Goal: Task Accomplishment & Management: Manage account settings

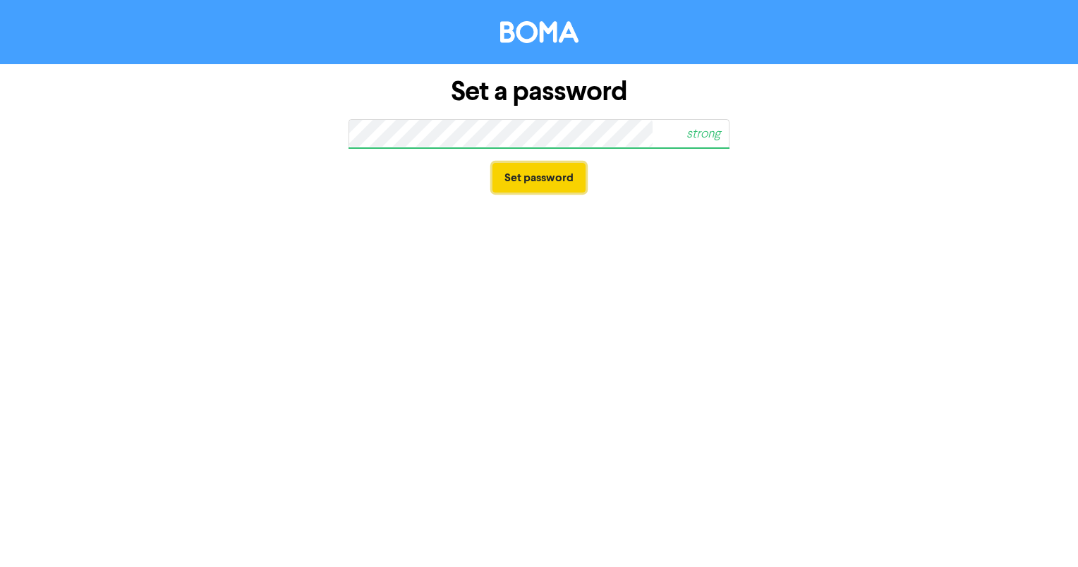
click at [522, 178] on button "Set password" at bounding box center [539, 178] width 93 height 30
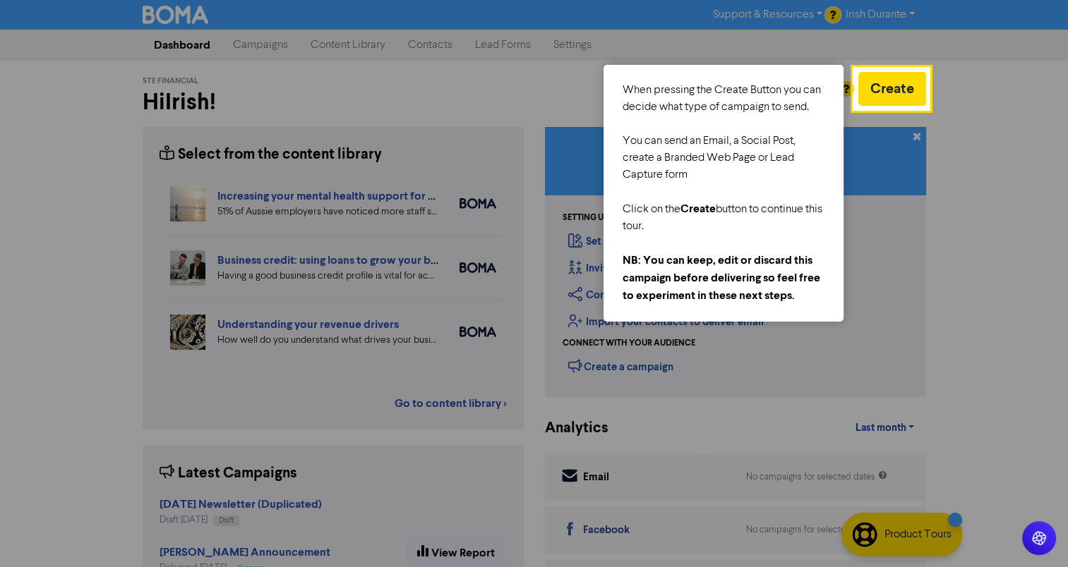
click at [344, 95] on div at bounding box center [427, 334] width 854 height 668
click at [947, 120] on div at bounding box center [998, 334] width 139 height 668
click at [888, 95] on button "Create" at bounding box center [892, 89] width 68 height 34
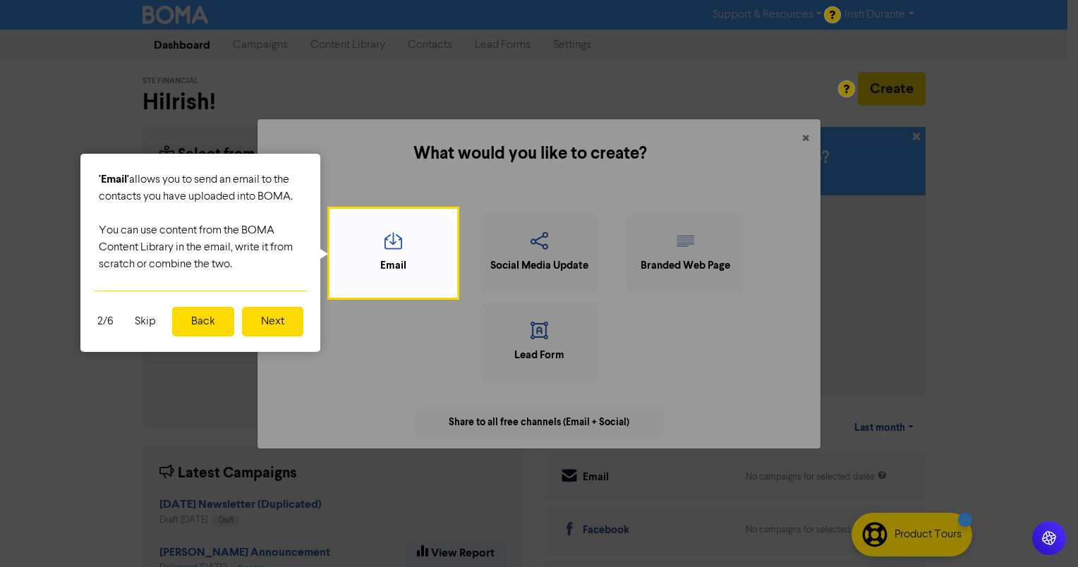
click at [289, 330] on button "Next" at bounding box center [272, 322] width 61 height 30
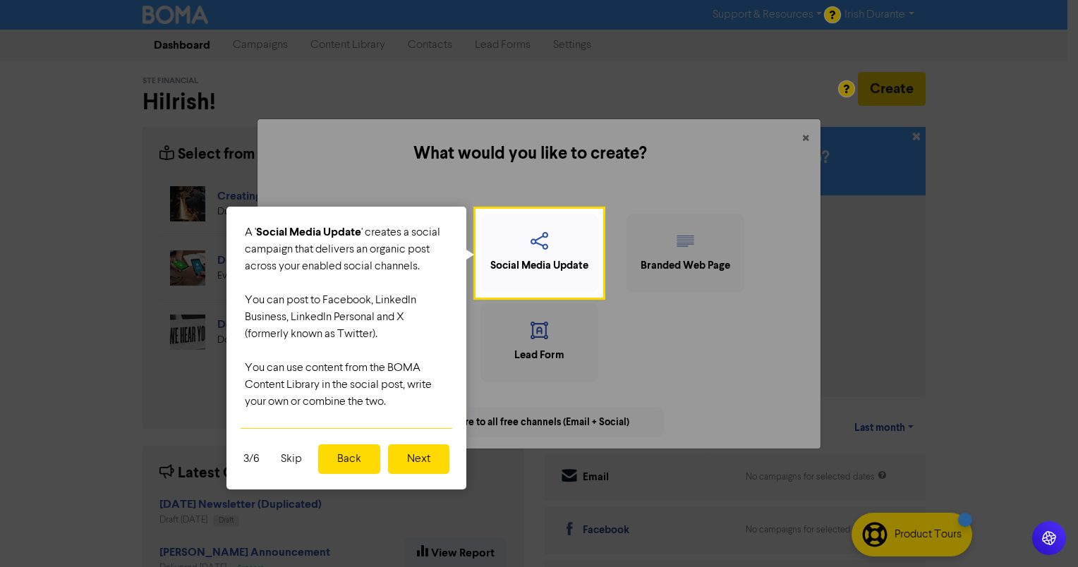
click at [423, 458] on button "Next" at bounding box center [418, 460] width 61 height 30
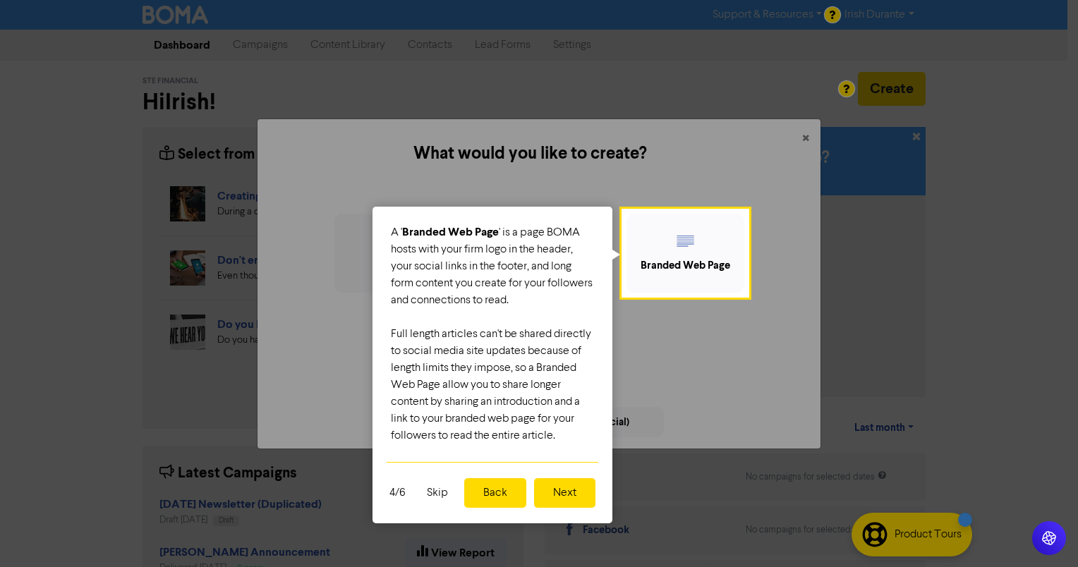
click at [565, 499] on button "Next" at bounding box center [564, 493] width 61 height 30
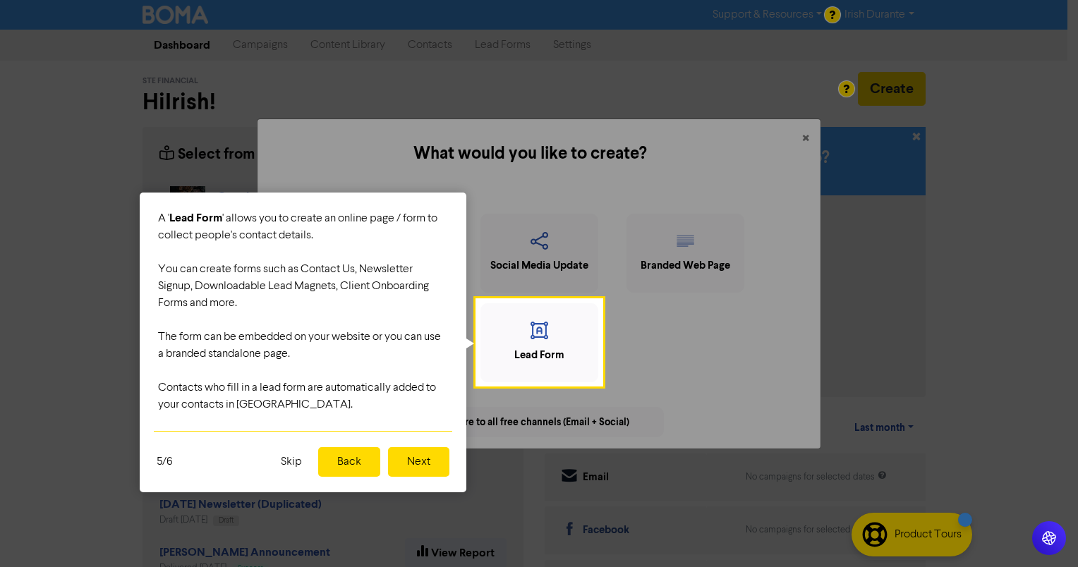
click at [421, 464] on button "Next" at bounding box center [418, 462] width 61 height 30
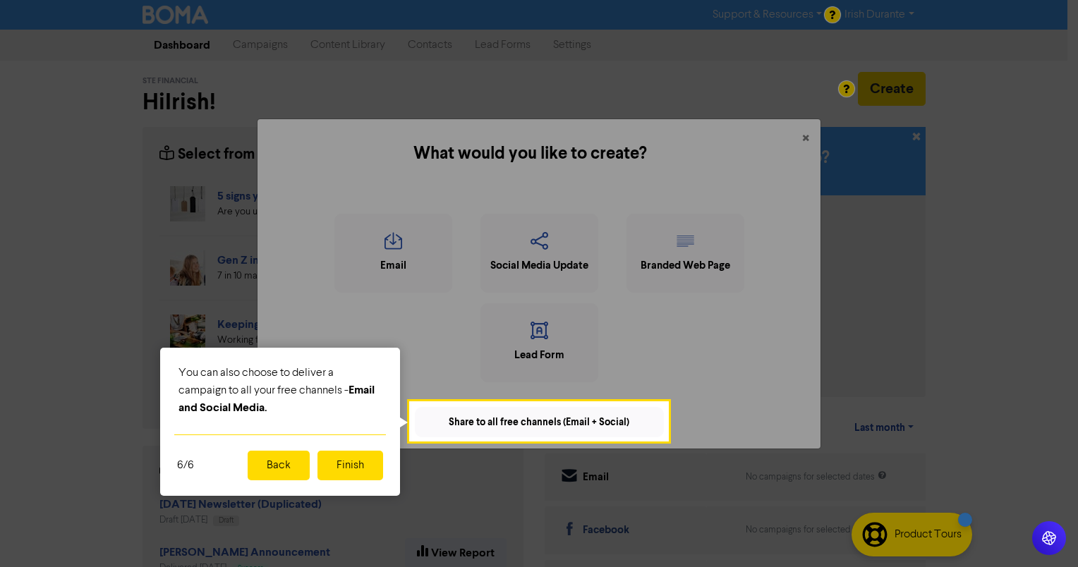
drag, startPoint x: 354, startPoint y: 465, endPoint x: 476, endPoint y: 474, distance: 121.7
click at [354, 466] on button "Finish" at bounding box center [351, 466] width 66 height 30
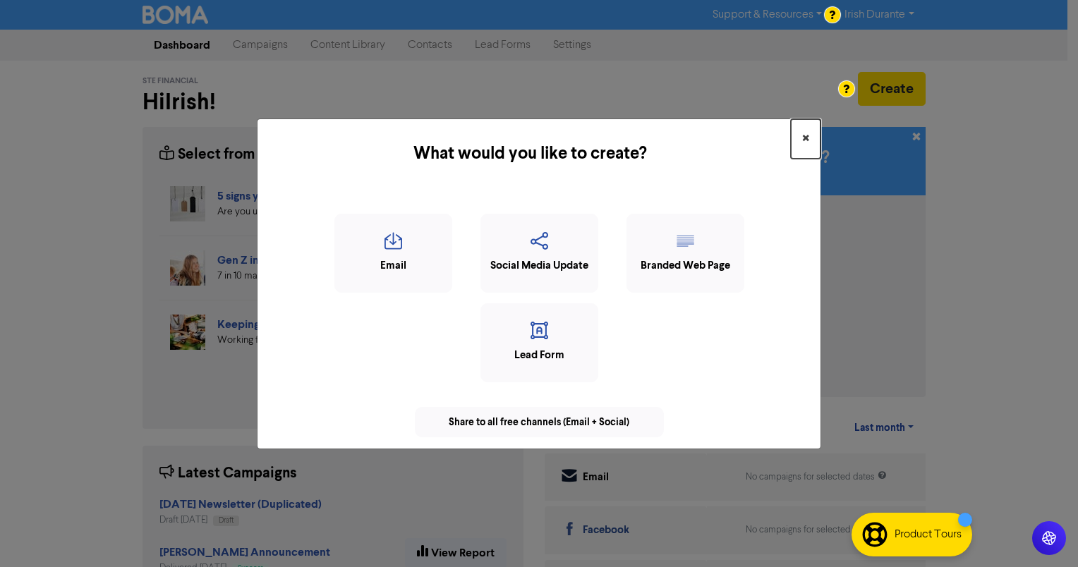
click at [807, 133] on span "×" at bounding box center [805, 138] width 7 height 21
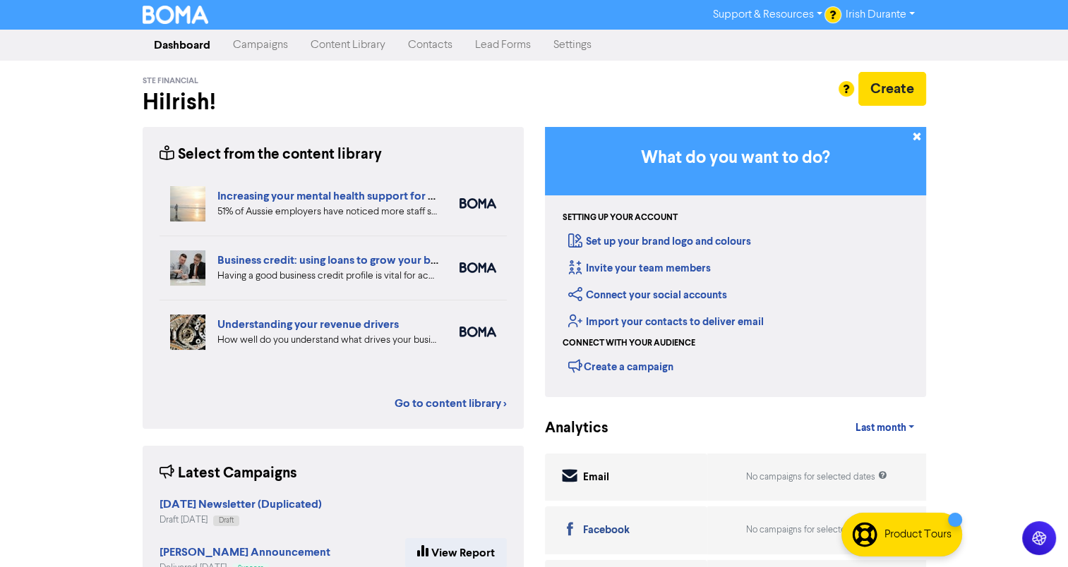
click at [319, 49] on link "Content Library" at bounding box center [347, 45] width 97 height 28
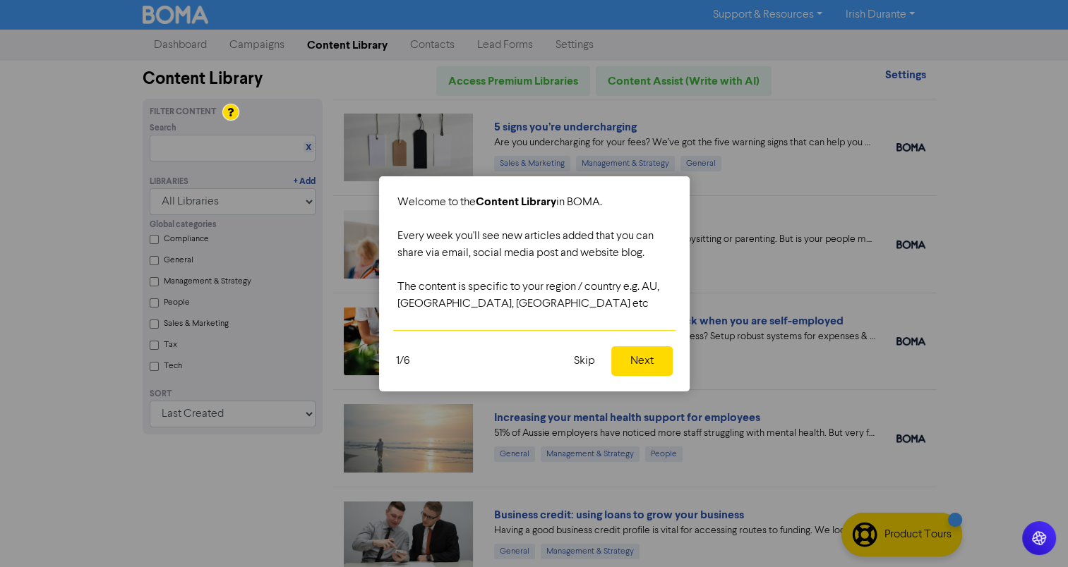
click at [586, 359] on button "Skip" at bounding box center [584, 361] width 38 height 30
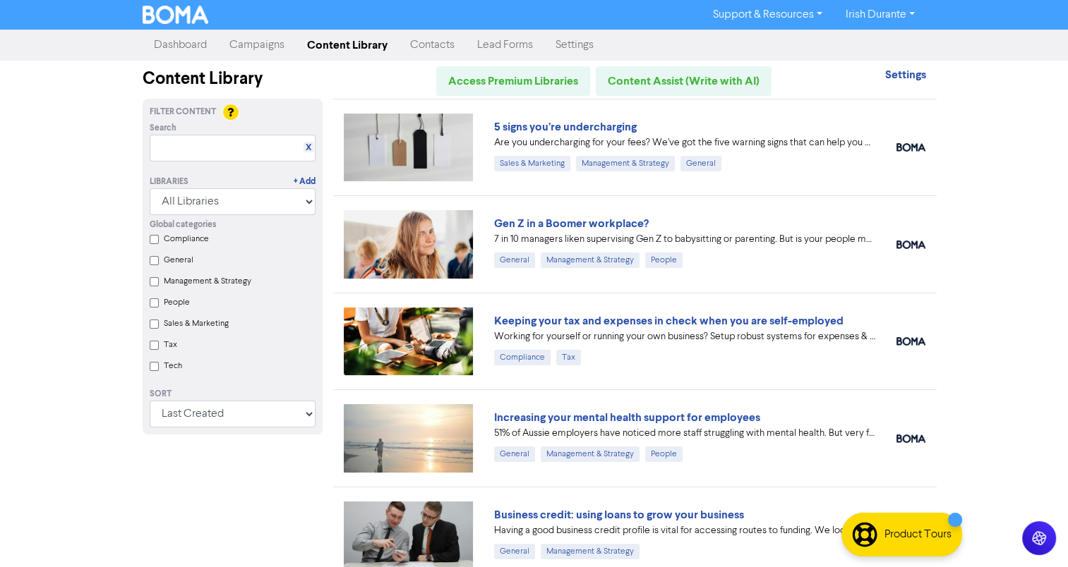
click at [874, 13] on link "Irish Durante" at bounding box center [879, 15] width 92 height 23
click at [749, 14] on link "Support & Resources" at bounding box center [767, 15] width 132 height 23
click at [254, 50] on link "Campaigns" at bounding box center [257, 45] width 78 height 28
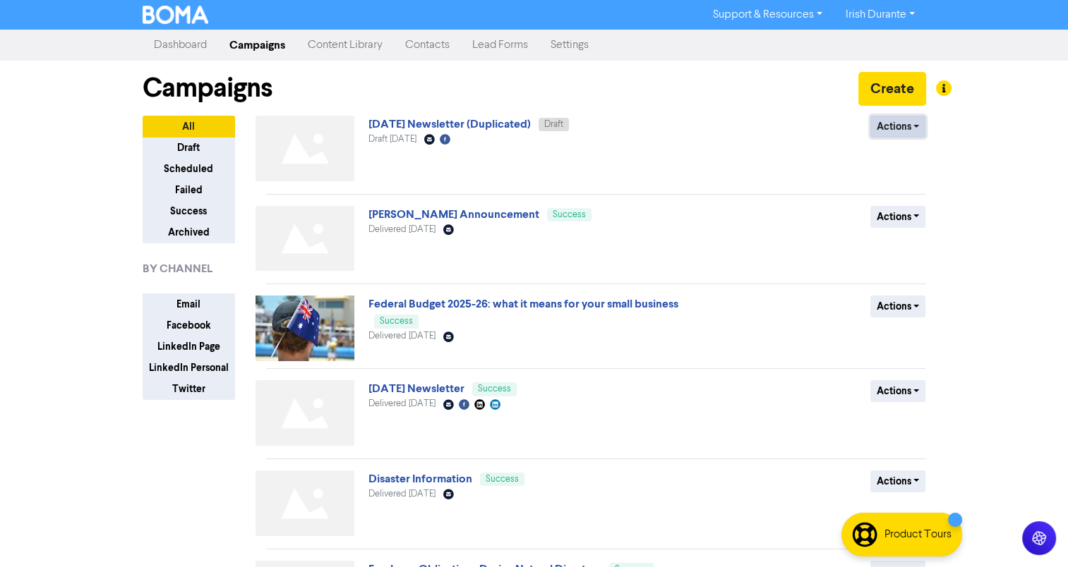
click at [892, 126] on button "Actions" at bounding box center [898, 127] width 56 height 22
click at [418, 125] on link "[DATE] Newsletter (Duplicated)" at bounding box center [449, 124] width 162 height 14
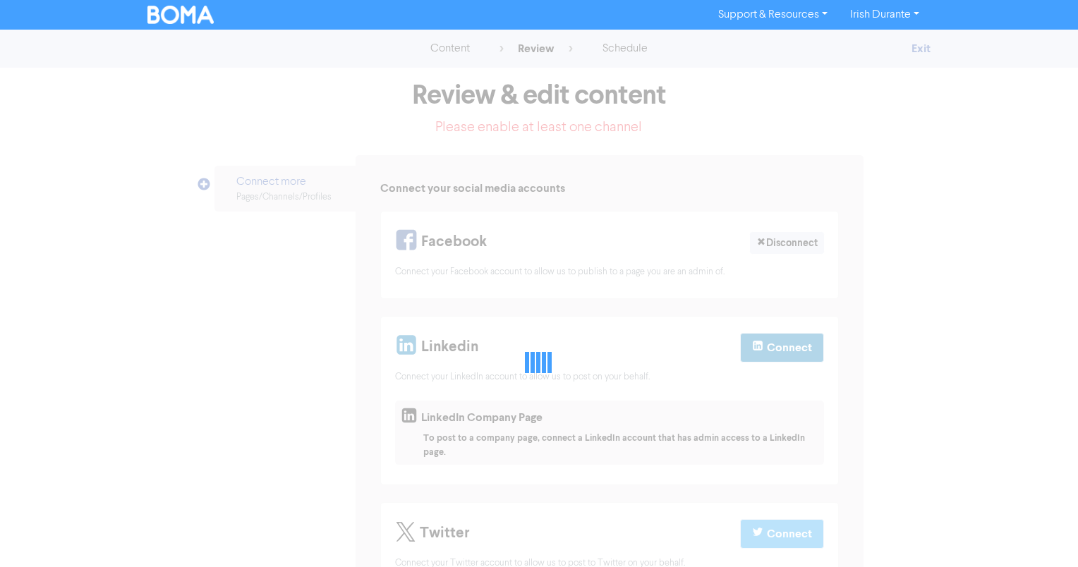
select select "LEARN_MORE"
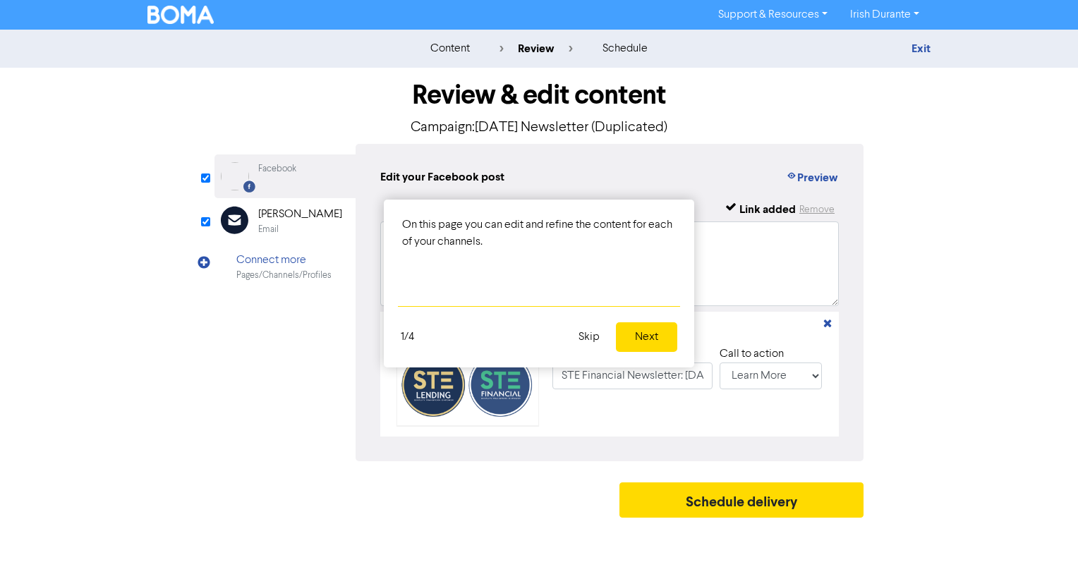
click at [658, 339] on button "Next" at bounding box center [646, 338] width 61 height 30
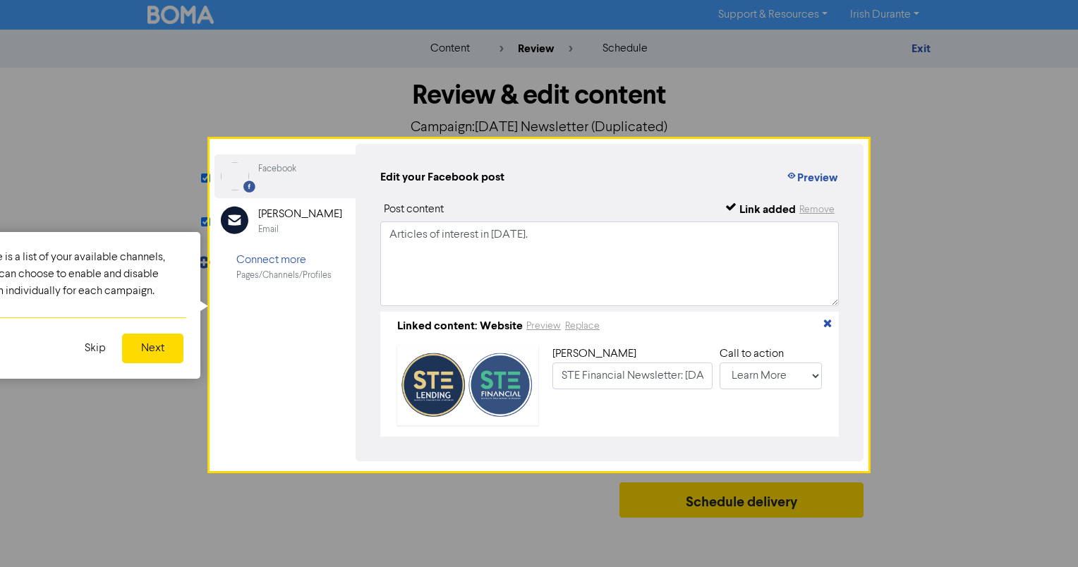
click at [141, 354] on button "Next" at bounding box center [152, 349] width 61 height 30
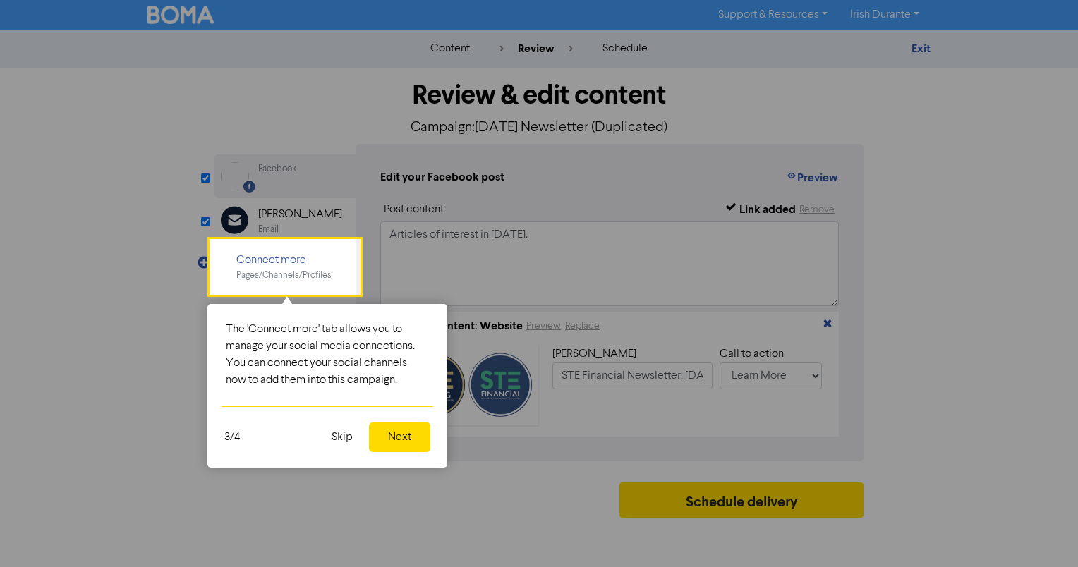
click at [390, 445] on button "Next" at bounding box center [399, 438] width 61 height 30
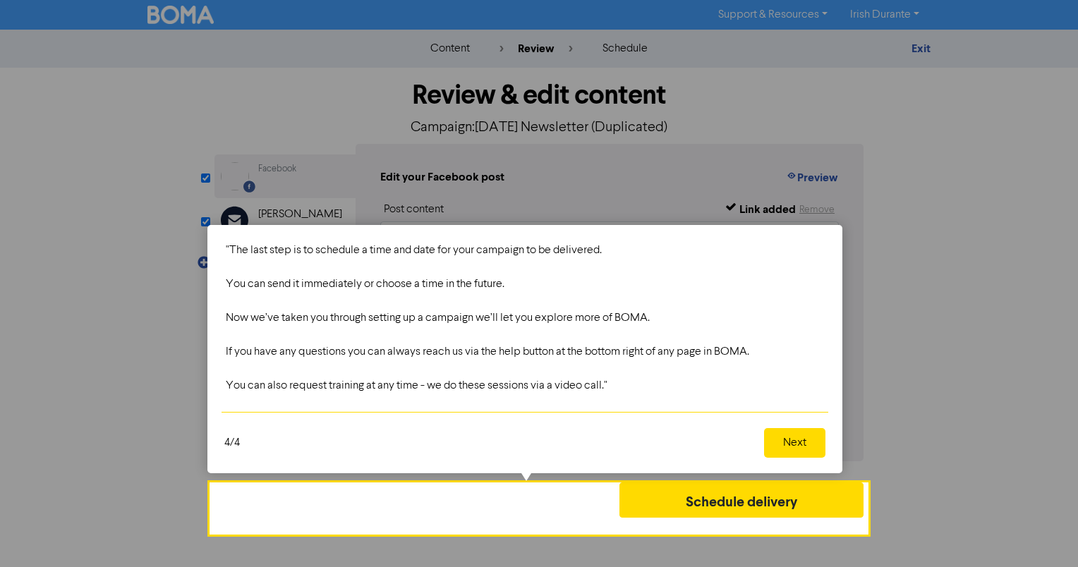
drag, startPoint x: 782, startPoint y: 450, endPoint x: 776, endPoint y: 457, distance: 9.5
click at [782, 451] on button "Next" at bounding box center [794, 443] width 61 height 30
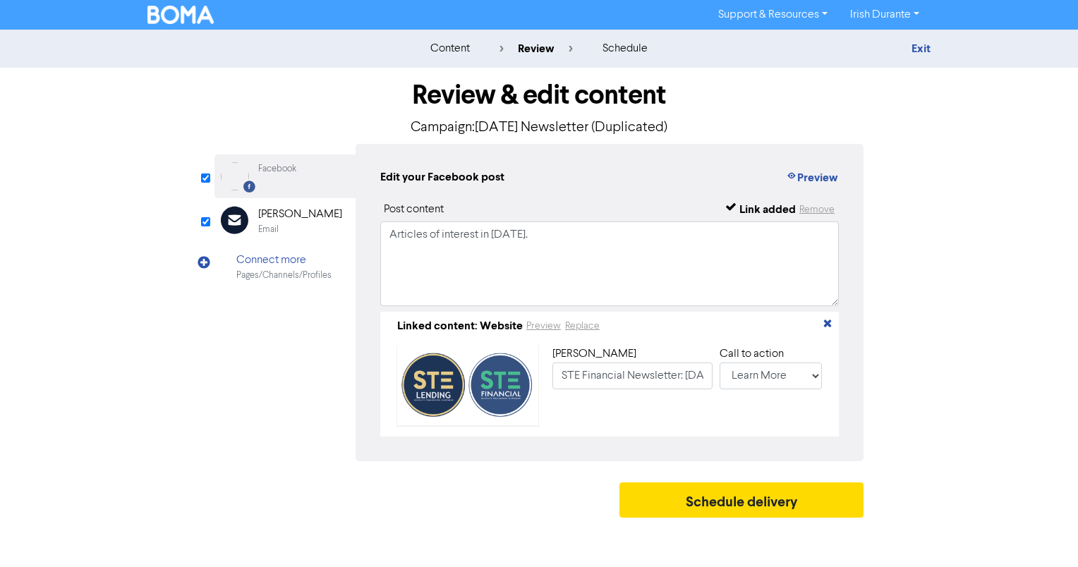
click at [265, 353] on div "Facebook Created with Sketch. Facebook Email Created with Sketch. [PERSON_NAME]…" at bounding box center [539, 303] width 649 height 318
click at [449, 41] on div "content" at bounding box center [450, 48] width 40 height 17
click at [445, 55] on div "content" at bounding box center [450, 48] width 40 height 17
click at [450, 44] on div "content" at bounding box center [450, 48] width 40 height 17
click at [617, 48] on div "schedule" at bounding box center [625, 48] width 45 height 17
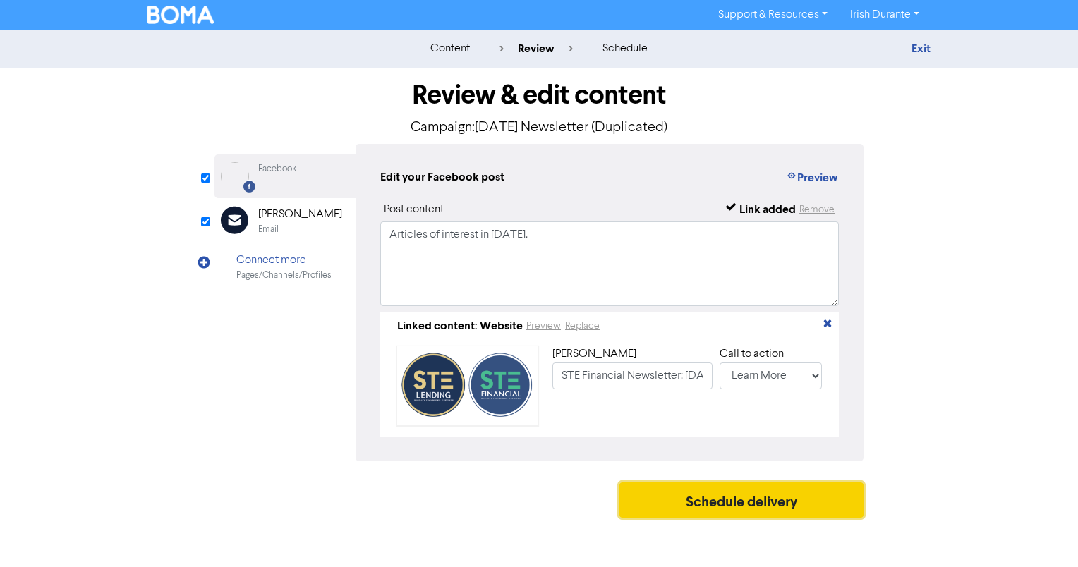
click at [778, 508] on button "Schedule delivery" at bounding box center [742, 500] width 244 height 35
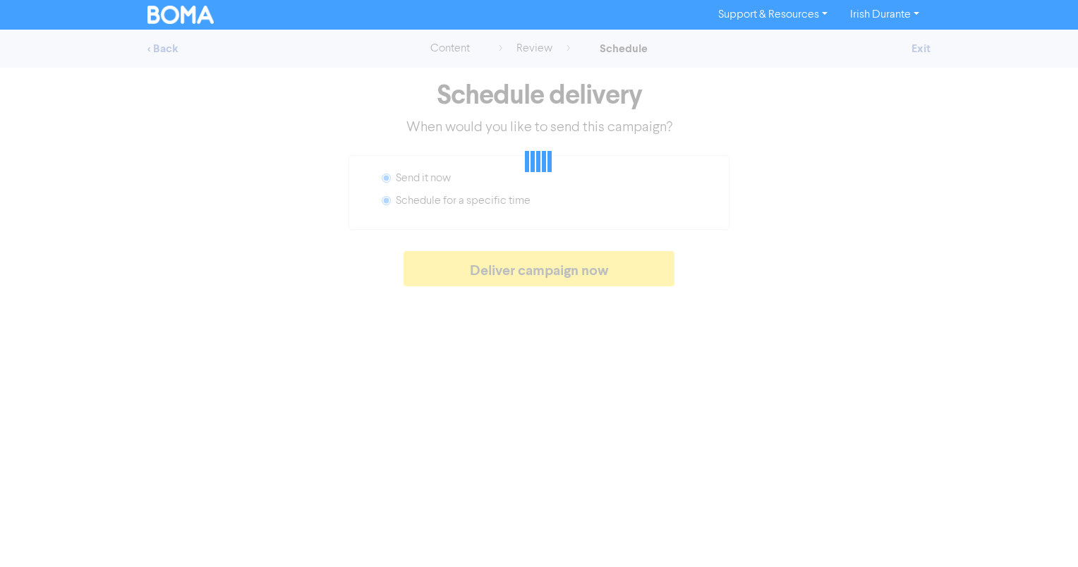
radio input "false"
radio input "true"
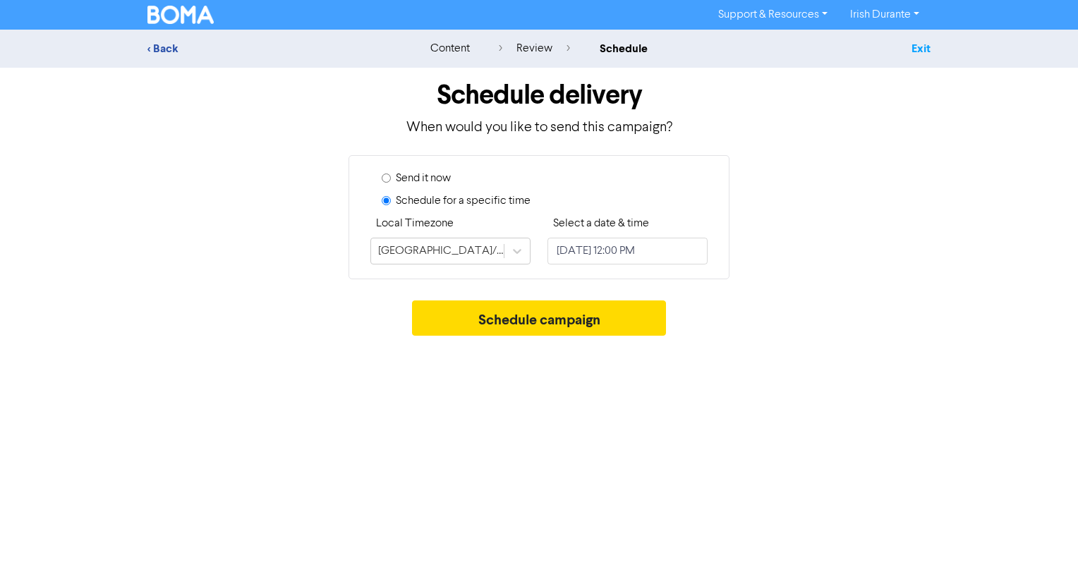
click at [921, 45] on link "Exit" at bounding box center [921, 49] width 19 height 14
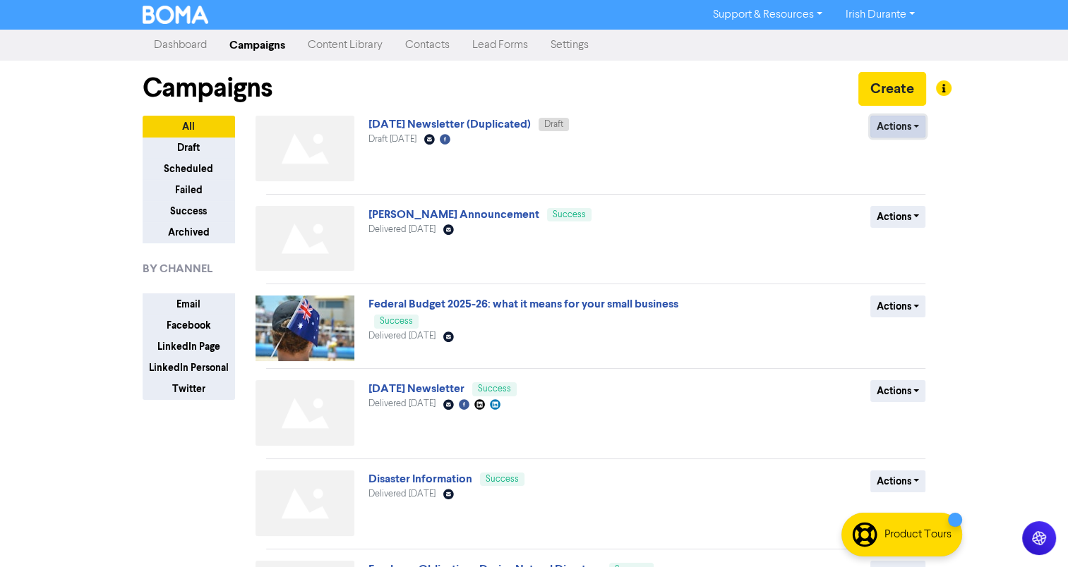
click at [885, 120] on button "Actions" at bounding box center [898, 127] width 56 height 22
click at [1046, 149] on div "Support & Resources Video Tutorials FAQ & Guides Marketing Education Irish Dura…" at bounding box center [534, 283] width 1068 height 567
click at [302, 150] on img at bounding box center [304, 149] width 99 height 66
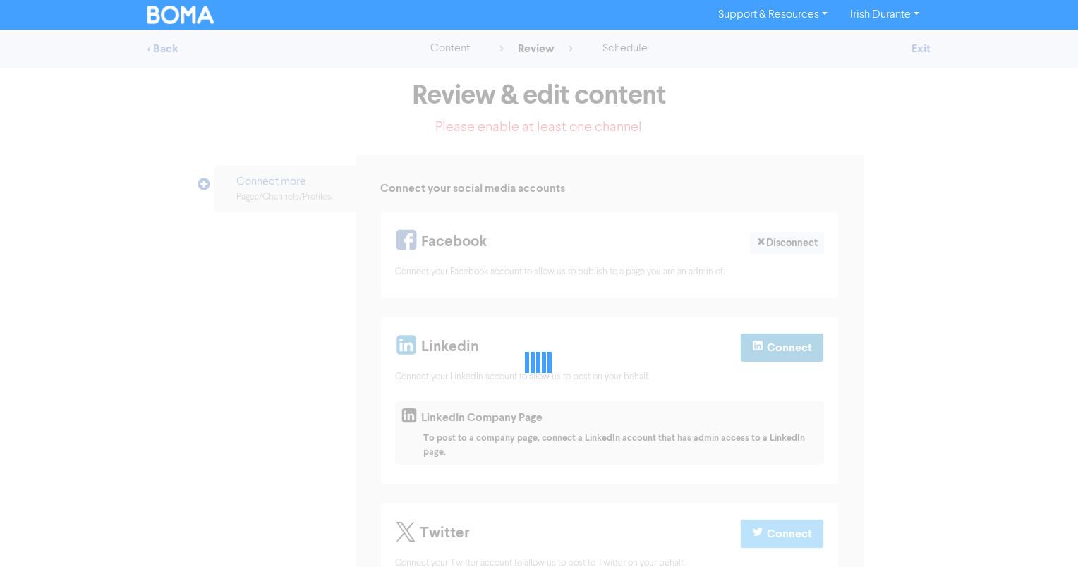
select select "LEARN_MORE"
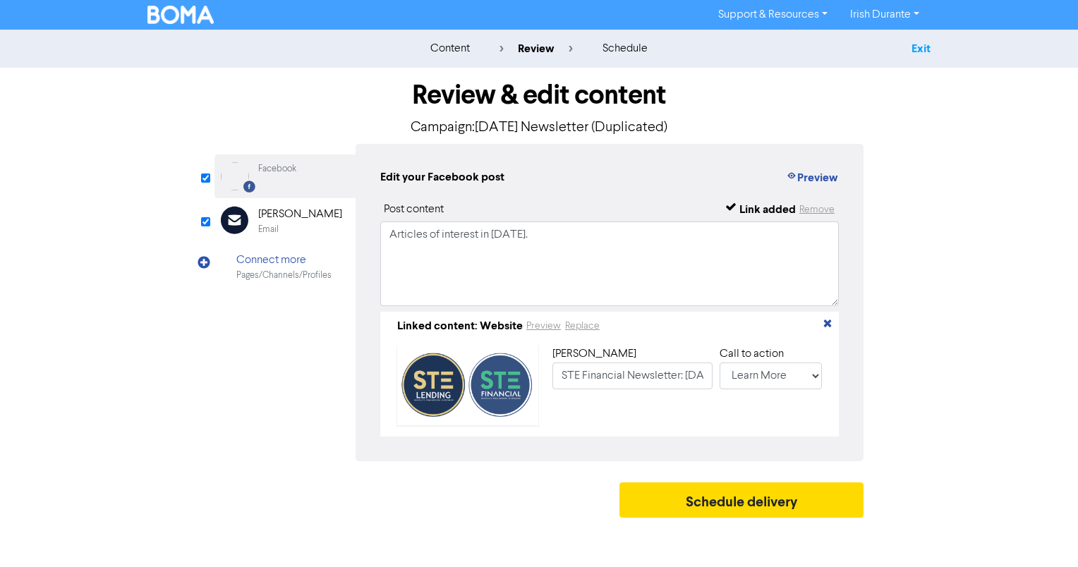
click at [922, 55] on link "Exit" at bounding box center [921, 49] width 19 height 14
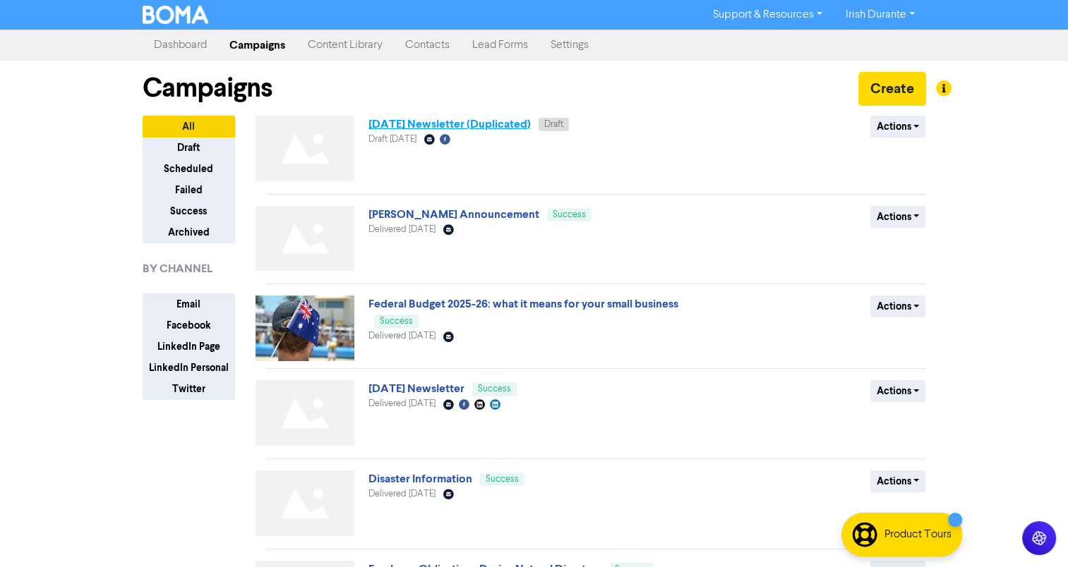
click at [479, 126] on link "[DATE] Newsletter (Duplicated)" at bounding box center [449, 124] width 162 height 14
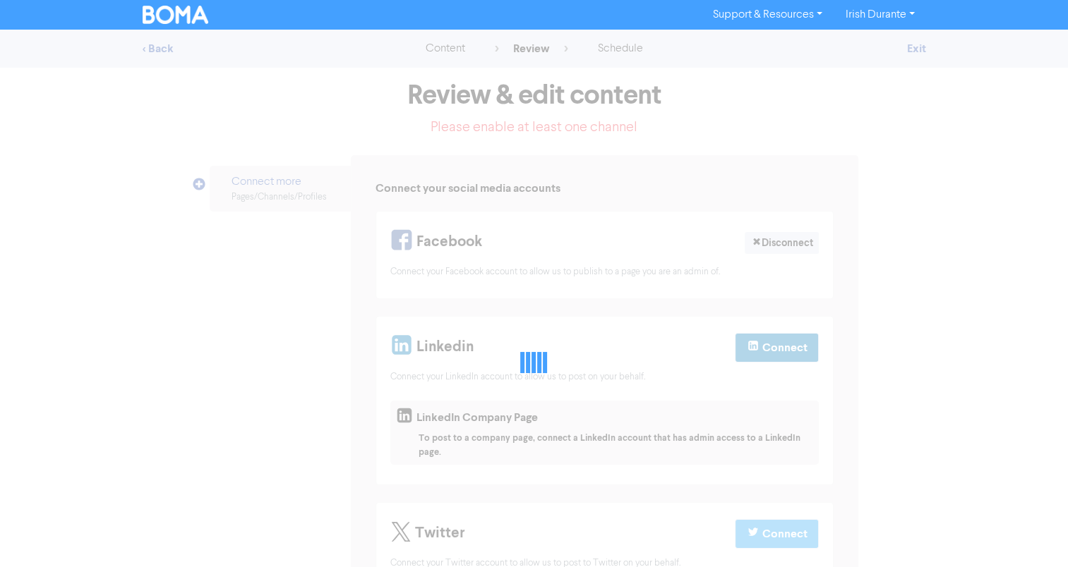
select select "LEARN_MORE"
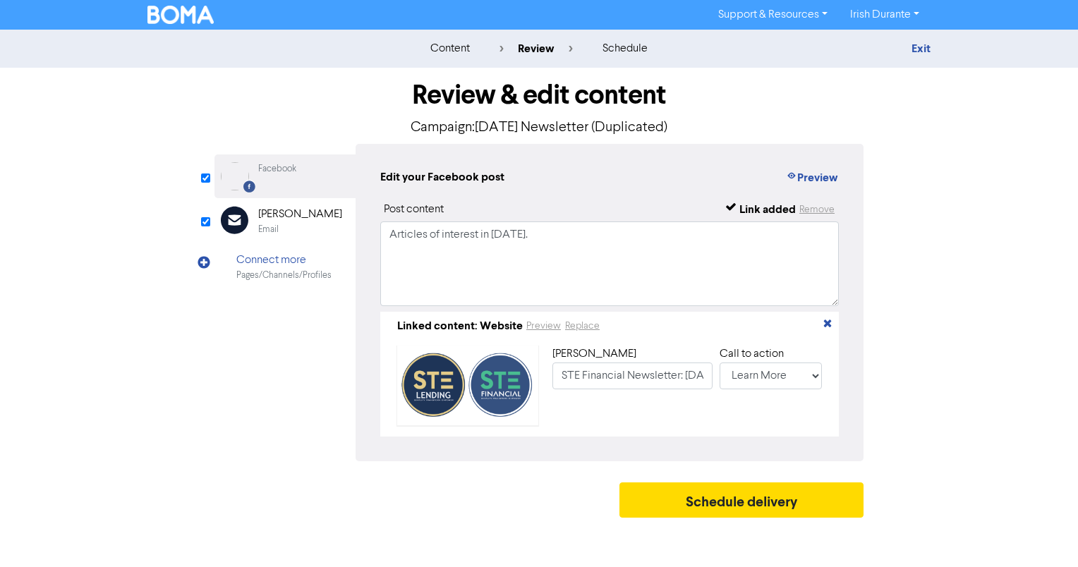
click at [932, 51] on div "Exit" at bounding box center [807, 48] width 268 height 17
click at [920, 44] on link "Exit" at bounding box center [921, 49] width 19 height 14
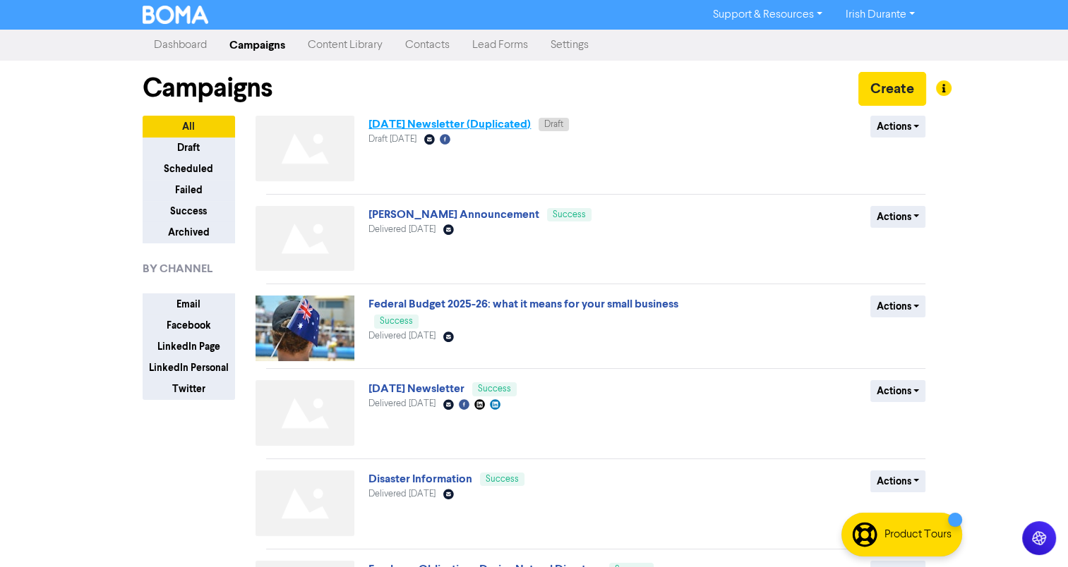
click at [400, 126] on link "[DATE] Newsletter (Duplicated)" at bounding box center [449, 124] width 162 height 14
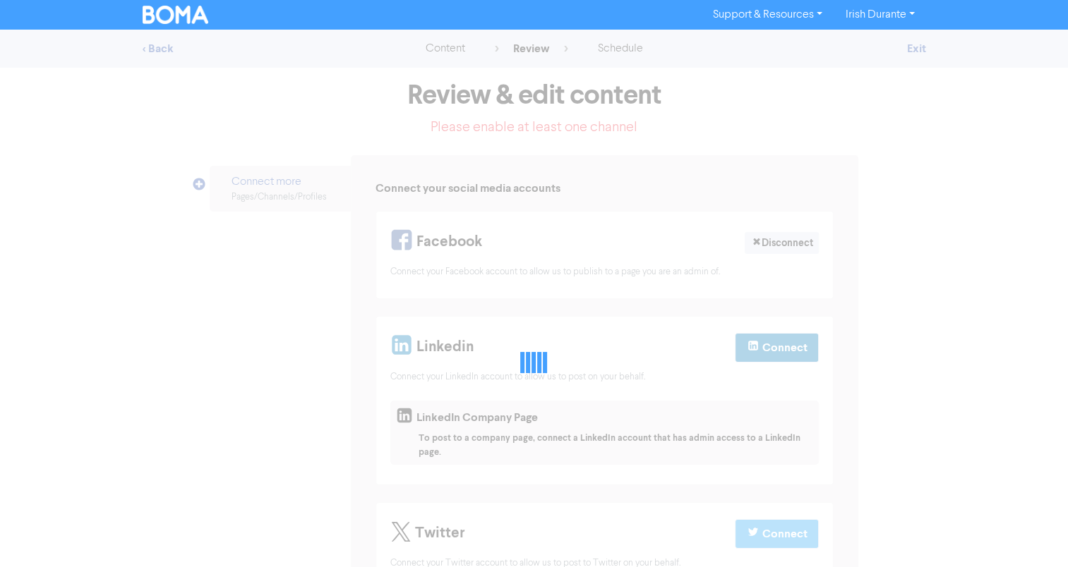
select select "LEARN_MORE"
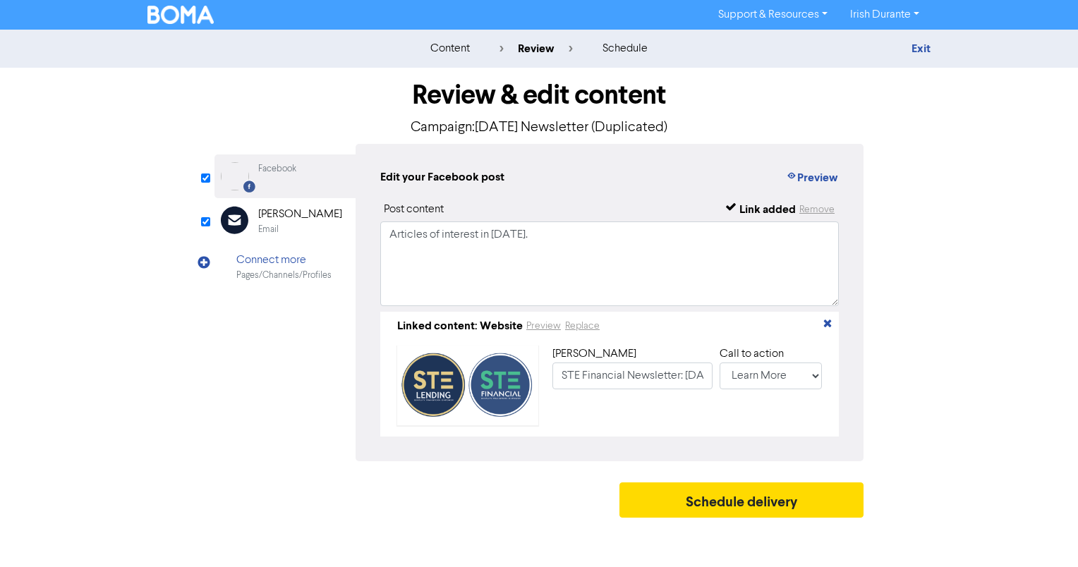
click at [542, 47] on div "review" at bounding box center [536, 48] width 73 height 17
click at [279, 226] on div "Email" at bounding box center [300, 229] width 84 height 13
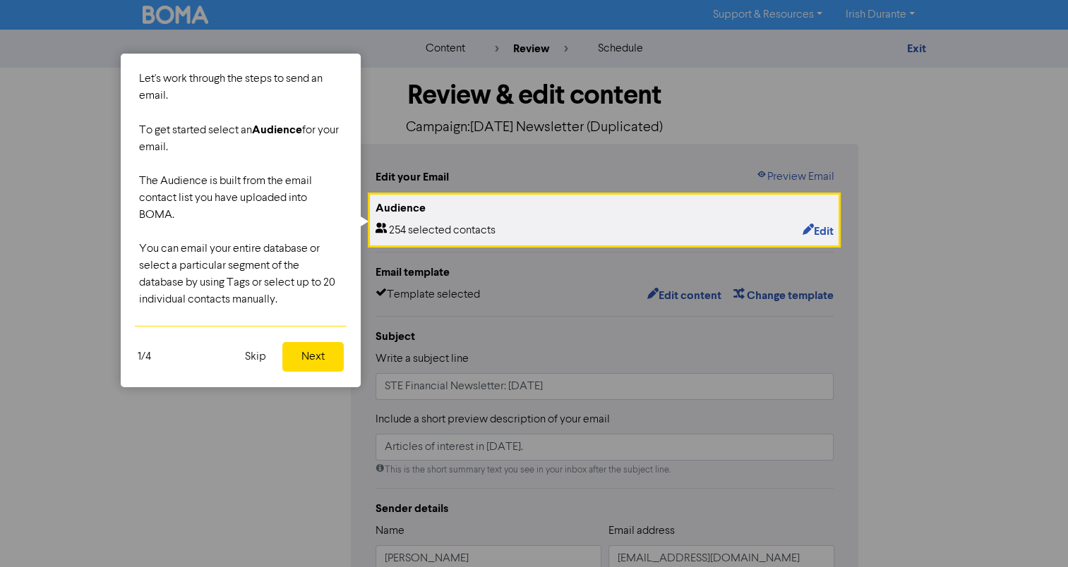
click at [243, 444] on div at bounding box center [185, 397] width 371 height 795
click at [251, 358] on button "Skip" at bounding box center [255, 357] width 38 height 30
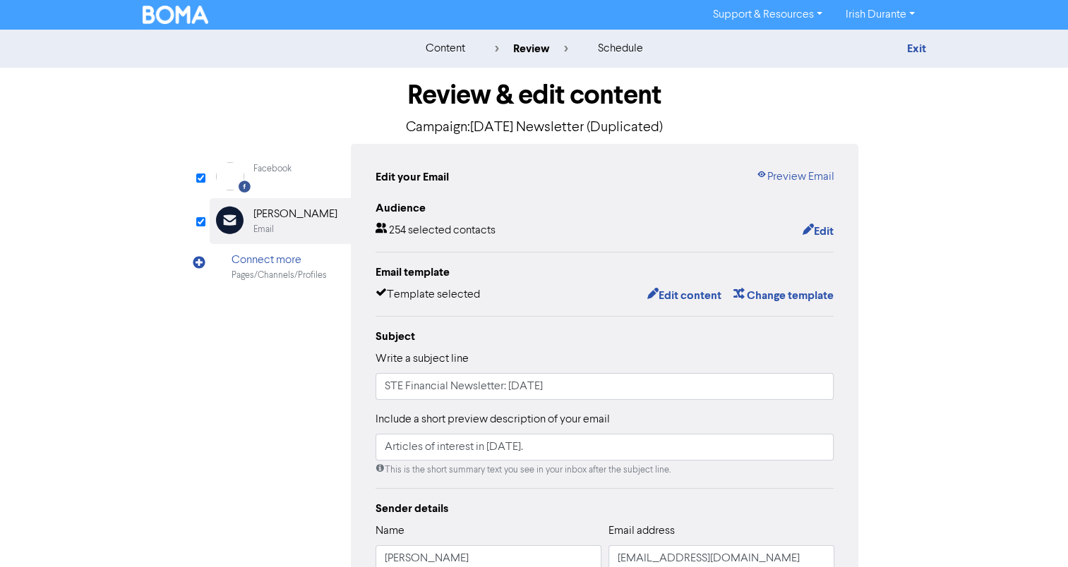
click at [234, 433] on div "Facebook Created with Sketch. Facebook Email Created with Sketch. [PERSON_NAME]…" at bounding box center [534, 438] width 649 height 589
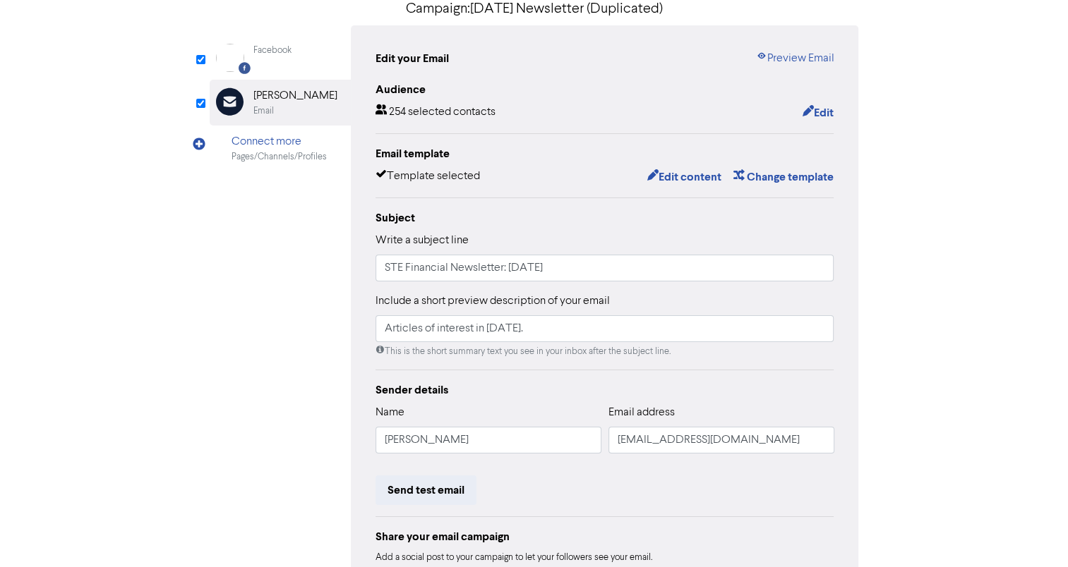
scroll to position [141, 0]
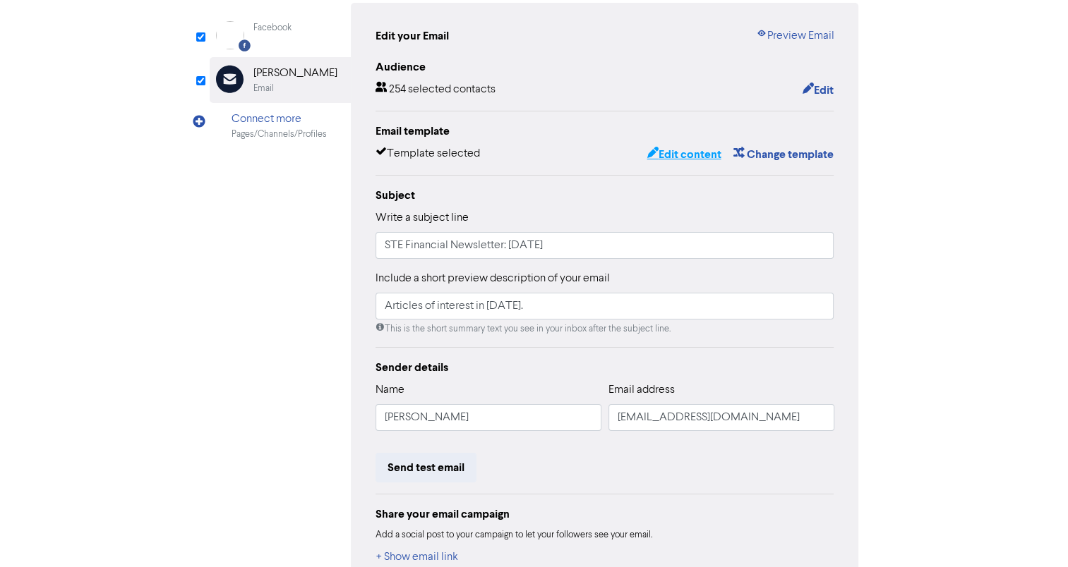
click at [669, 152] on button "Edit content" at bounding box center [684, 154] width 76 height 18
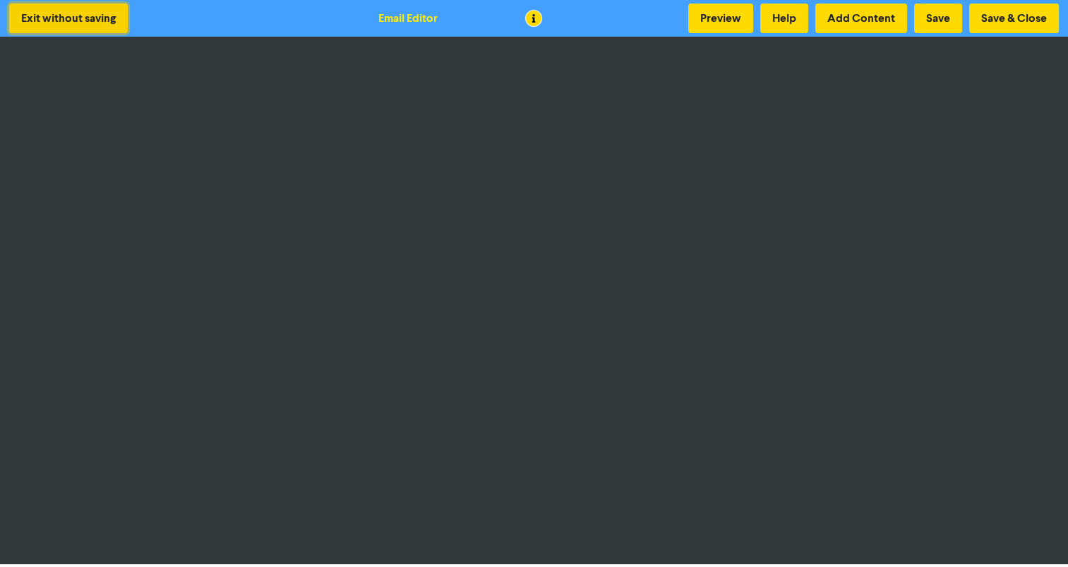
click at [55, 14] on button "Exit without saving" at bounding box center [68, 19] width 119 height 30
